Goal: Check status

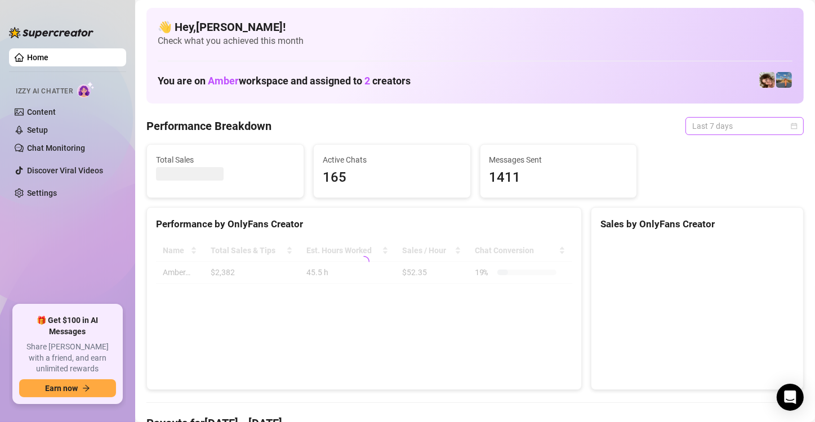
click at [711, 128] on span "Last 7 days" at bounding box center [744, 126] width 105 height 17
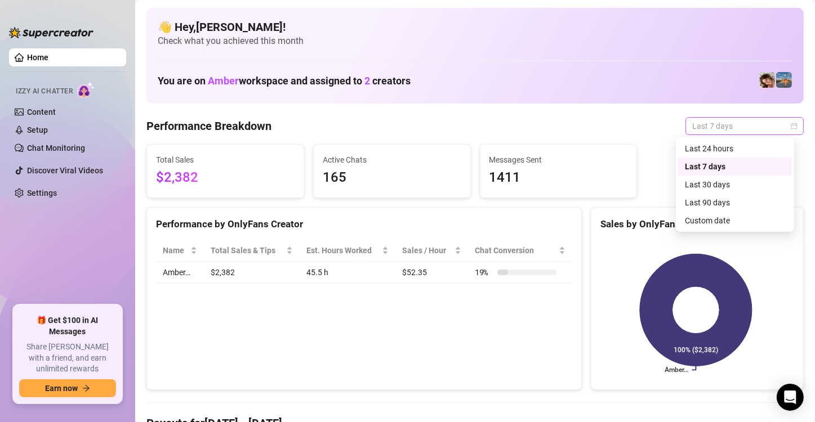
click at [738, 130] on span "Last 7 days" at bounding box center [744, 126] width 105 height 17
click at [732, 218] on div "Custom date" at bounding box center [735, 220] width 100 height 12
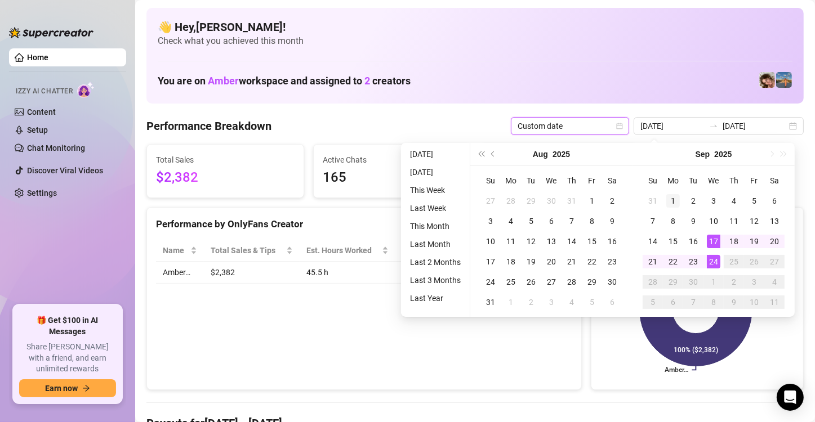
type input "[DATE]"
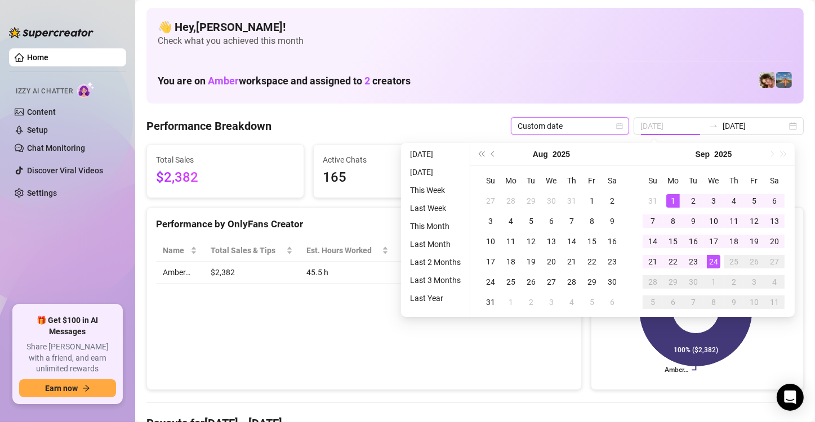
click at [670, 200] on div "1" at bounding box center [673, 201] width 14 height 14
type input "[DATE]"
click at [717, 261] on div "24" at bounding box center [713, 262] width 14 height 14
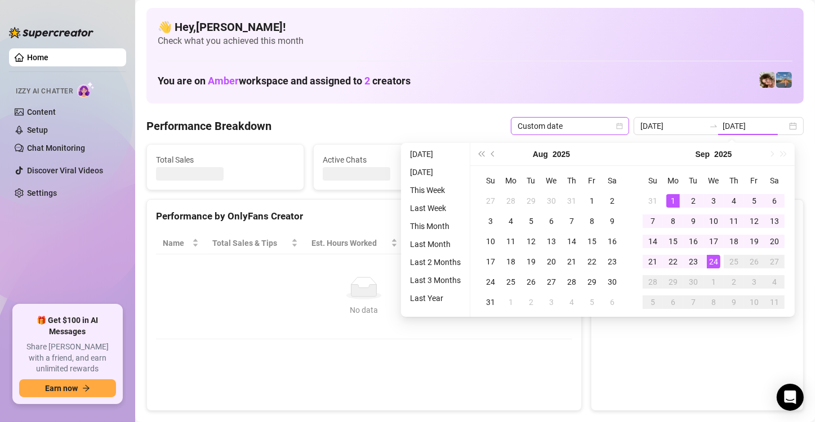
type input "[DATE]"
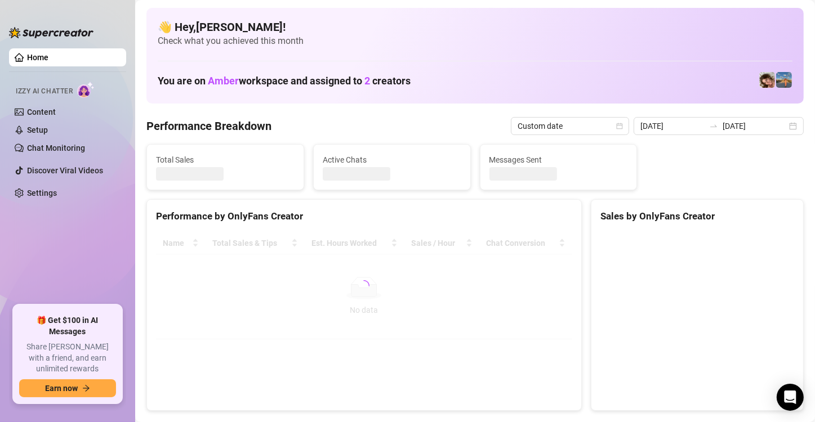
click at [538, 97] on div "👋 Hey, [PERSON_NAME] ! Check what you achieved this month You are on Amber work…" at bounding box center [474, 56] width 657 height 96
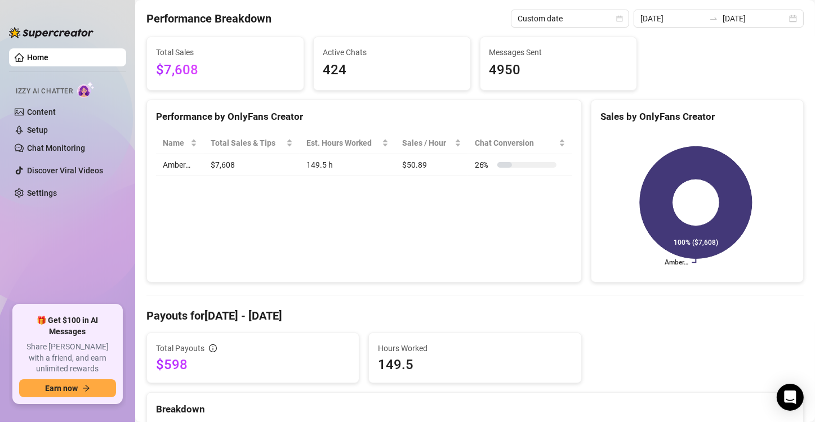
scroll to position [107, 0]
